Goal: Browse casually: Explore the website without a specific task or goal

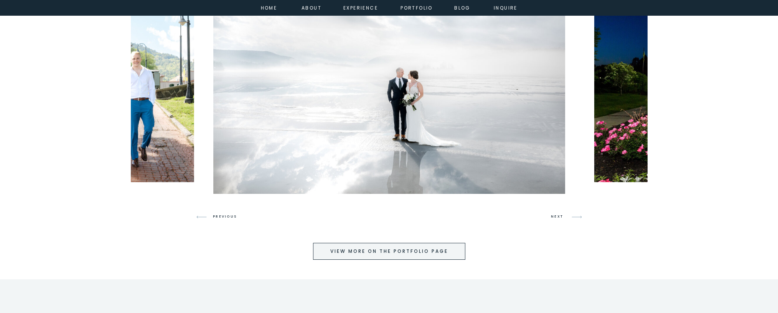
scroll to position [2012, 0]
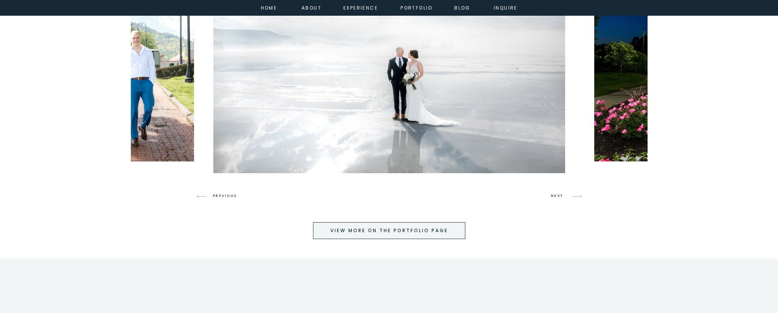
click at [422, 227] on h3 "view more on the portfolio page" at bounding box center [389, 230] width 152 height 7
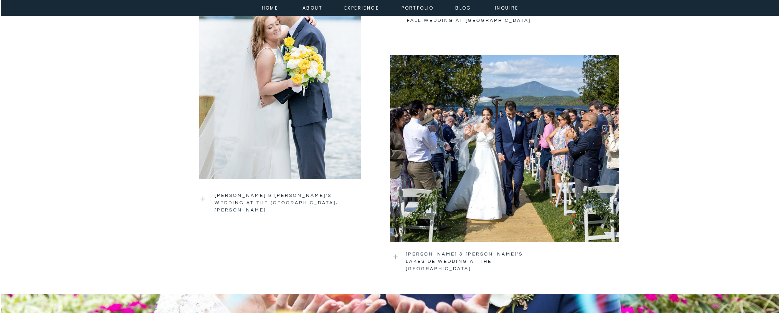
scroll to position [1295, 0]
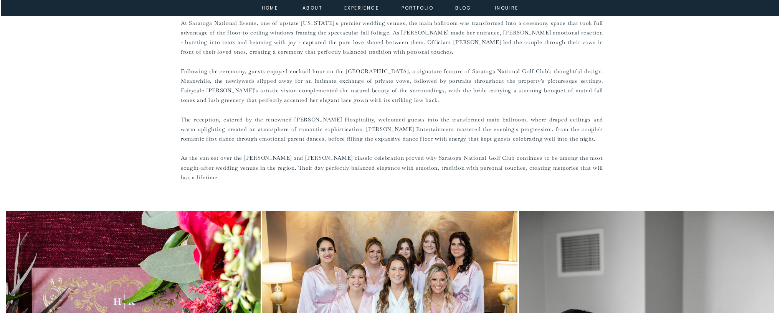
scroll to position [529, 0]
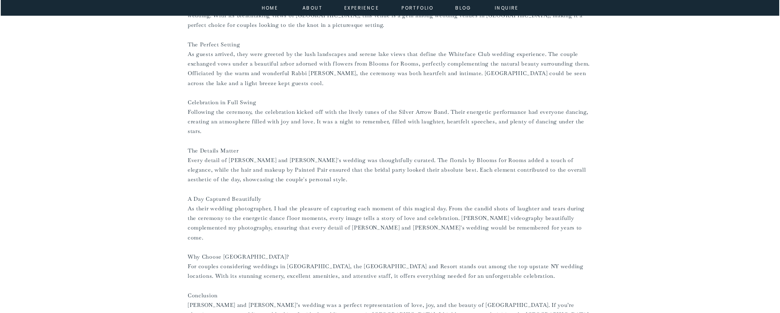
scroll to position [498, 0]
